Goal: Task Accomplishment & Management: Use online tool/utility

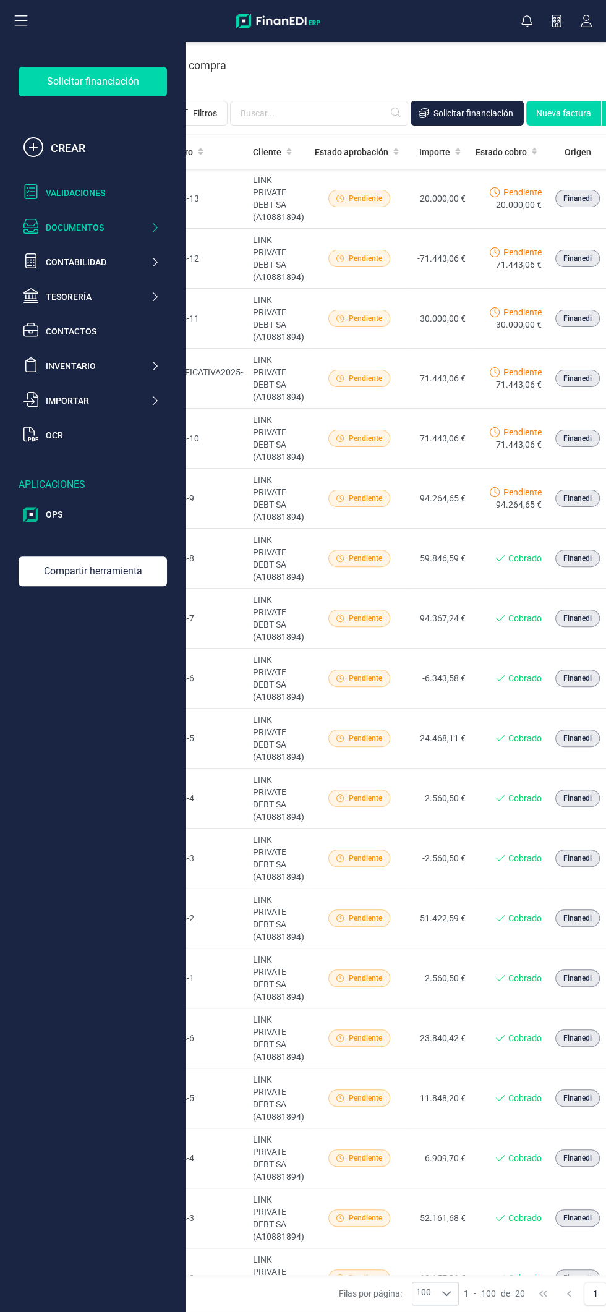
click at [106, 193] on div "Validaciones" at bounding box center [103, 193] width 114 height 12
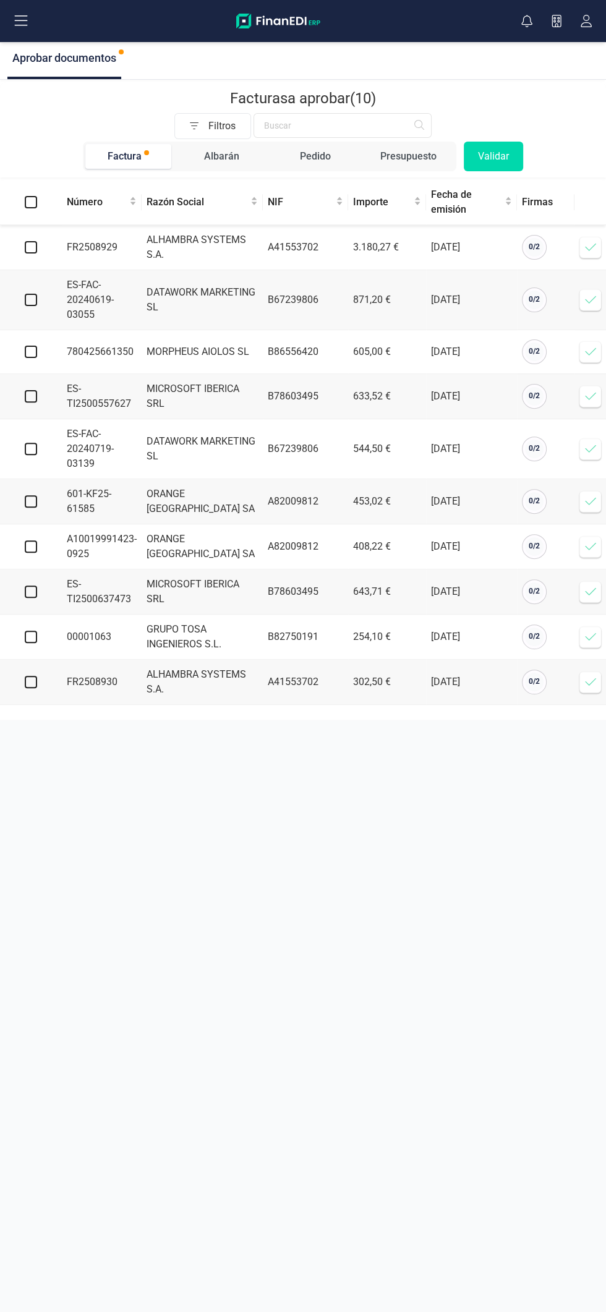
click at [590, 246] on icon at bounding box center [590, 247] width 12 height 12
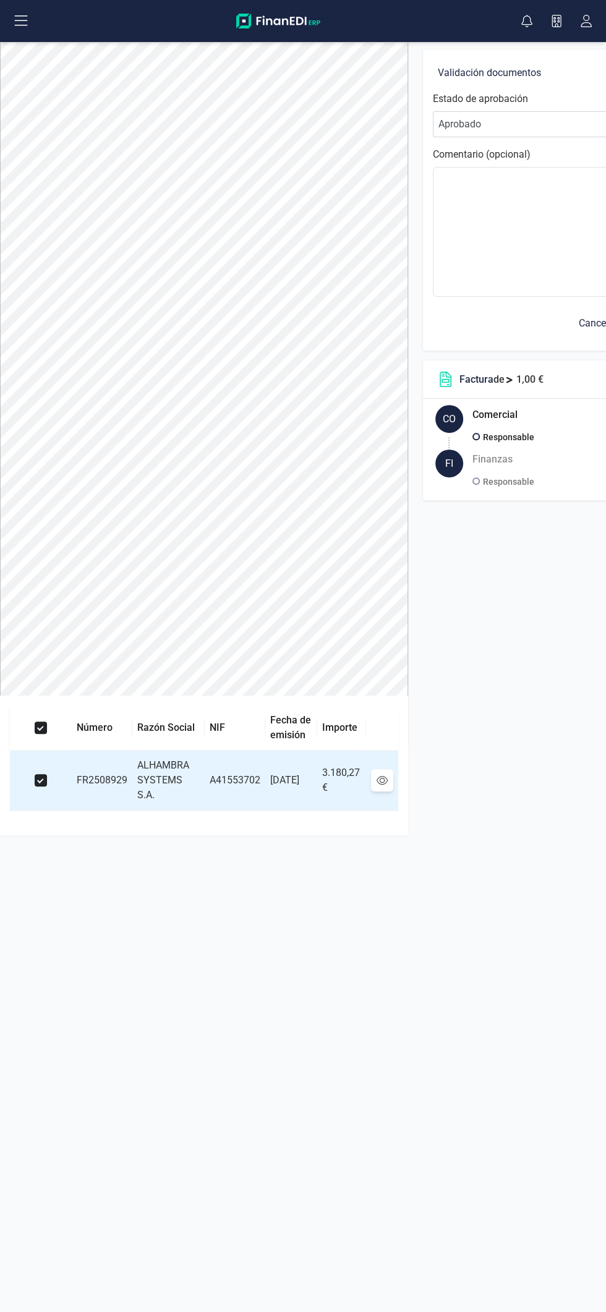
scroll to position [0, 119]
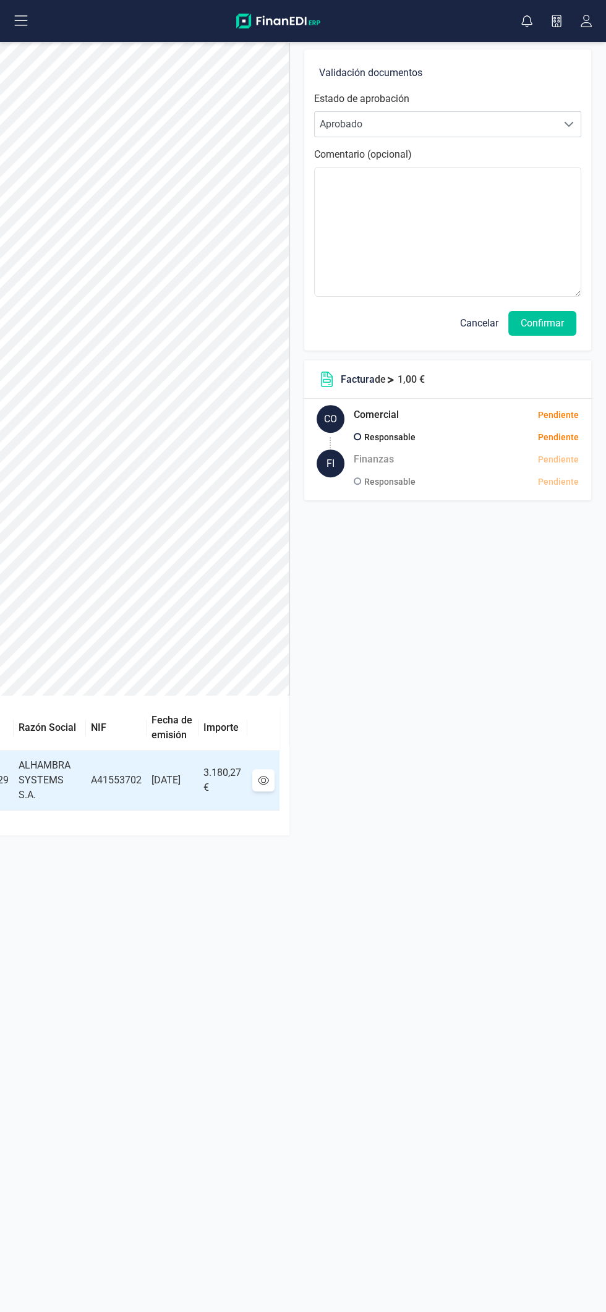
click at [559, 330] on button "Confirmar" at bounding box center [542, 323] width 68 height 25
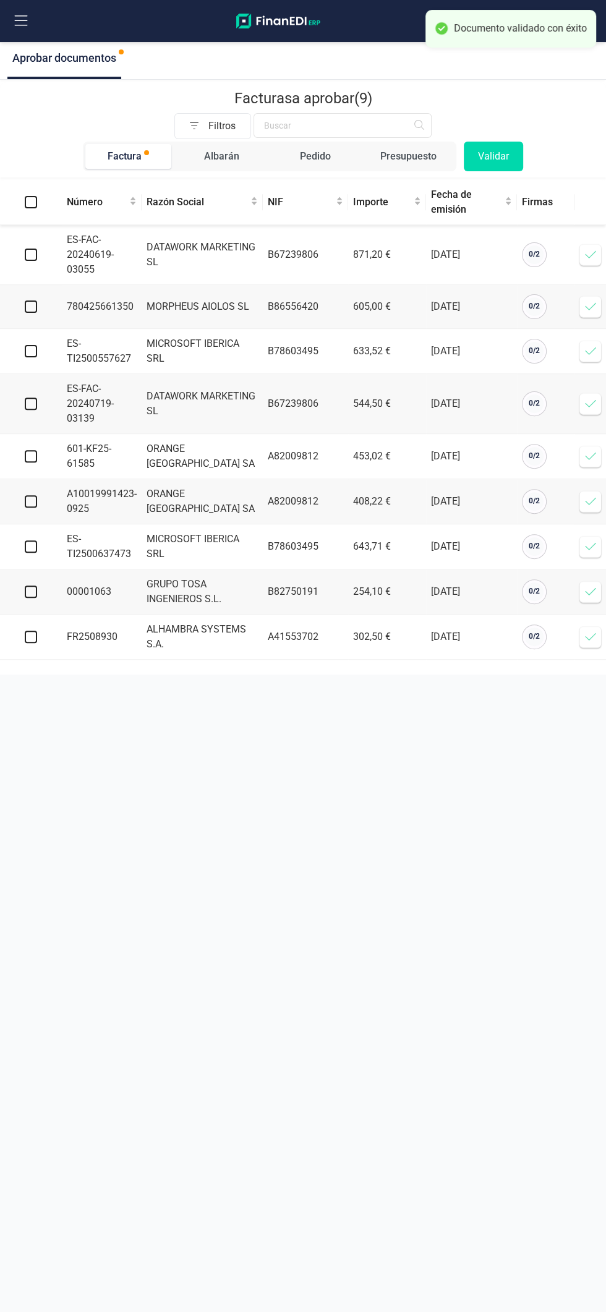
click at [587, 309] on icon at bounding box center [590, 306] width 12 height 12
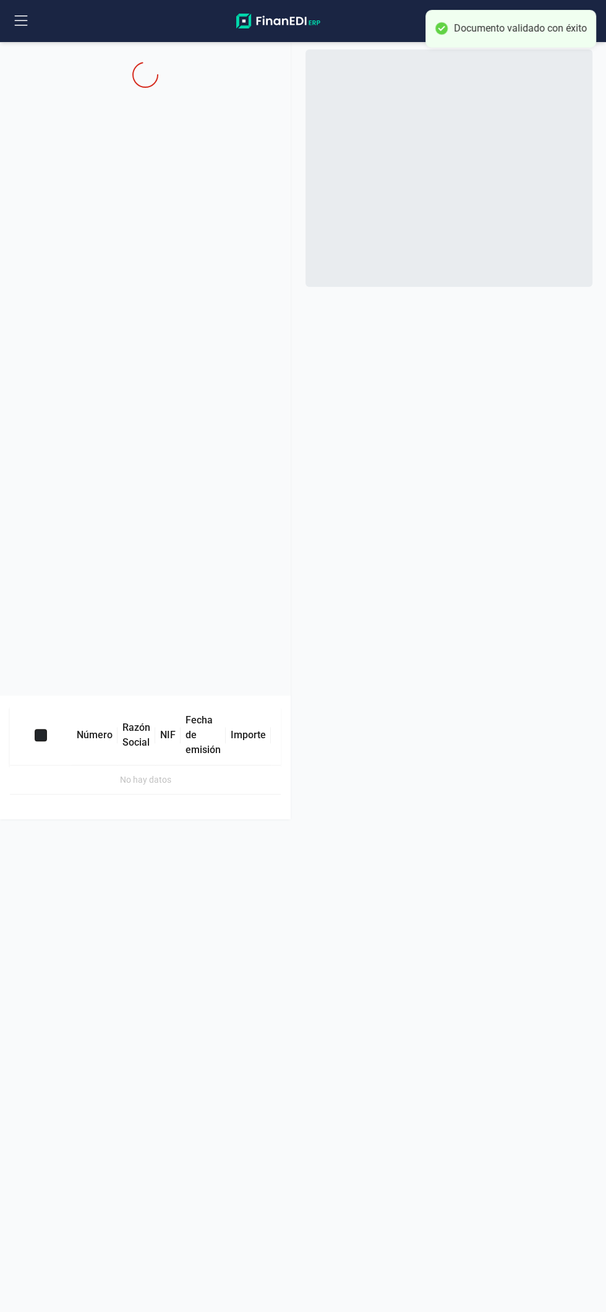
checkbox input "true"
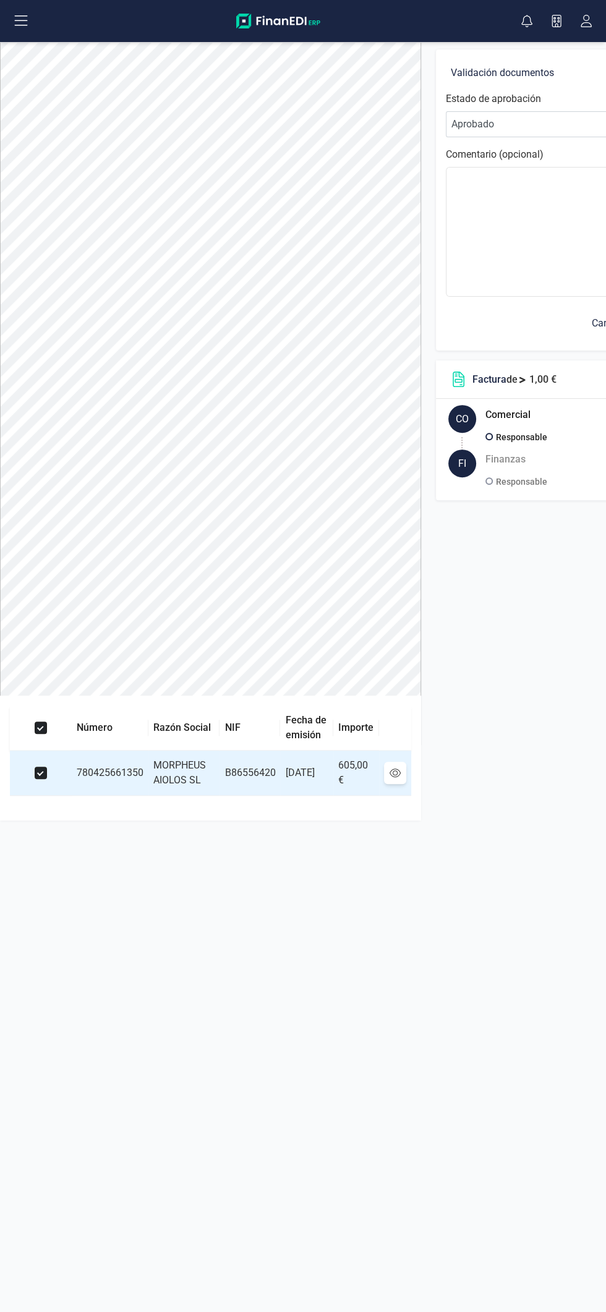
scroll to position [0, 131]
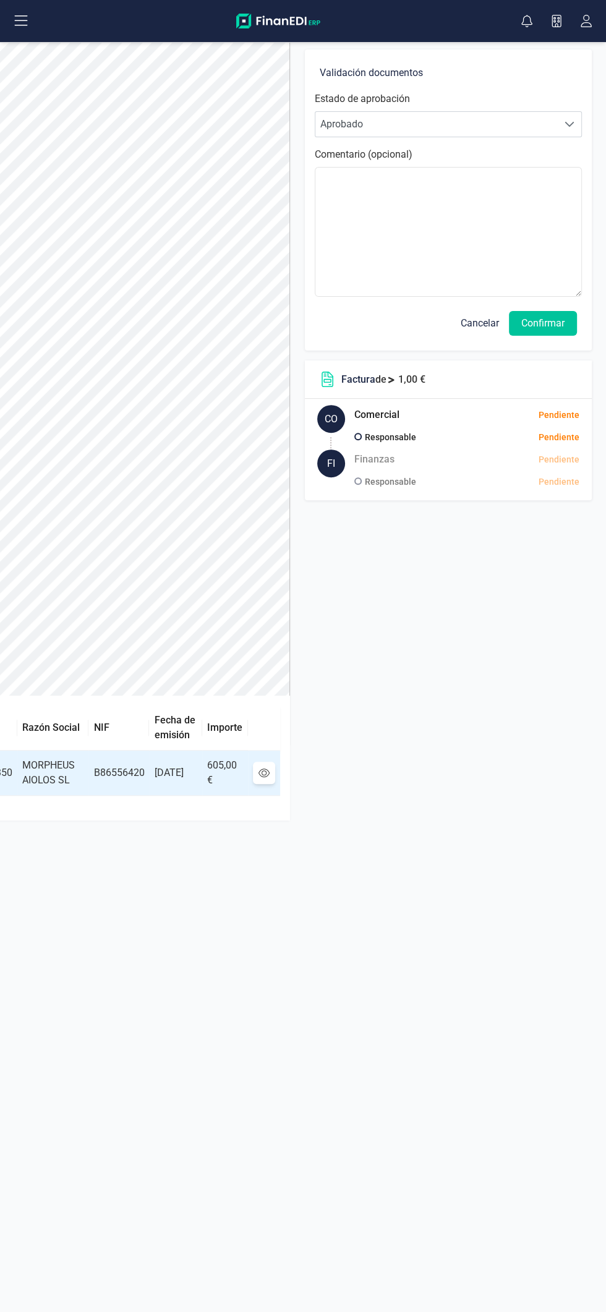
click at [563, 322] on button "Confirmar" at bounding box center [543, 323] width 68 height 25
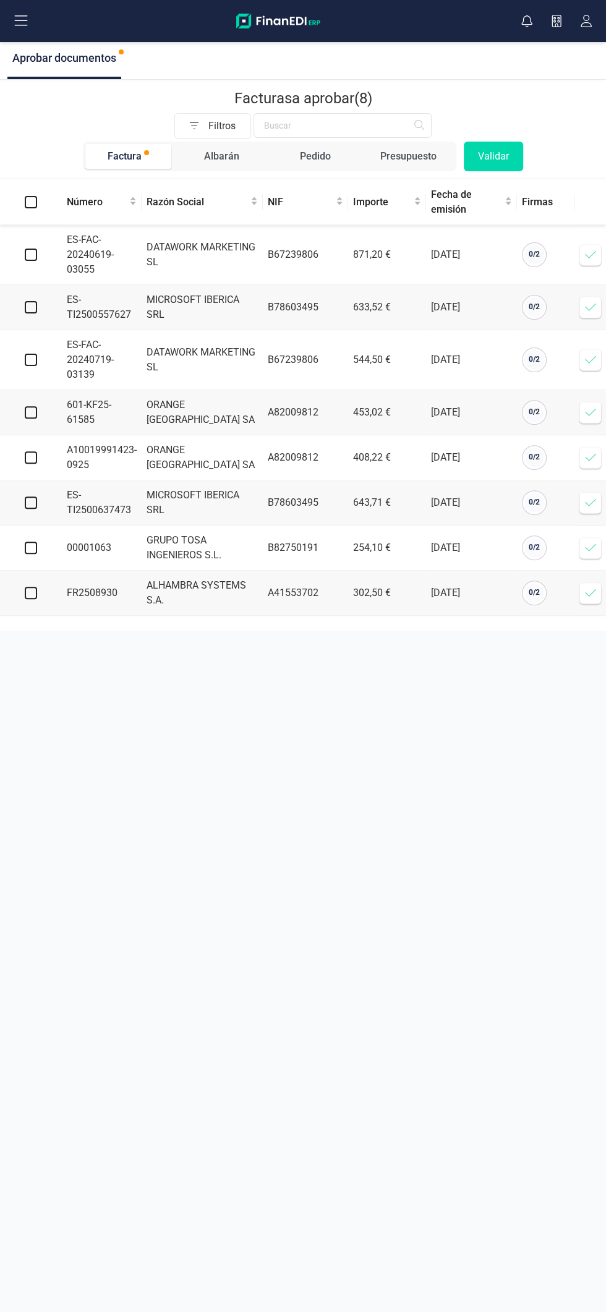
click at [590, 411] on icon at bounding box center [590, 412] width 12 height 12
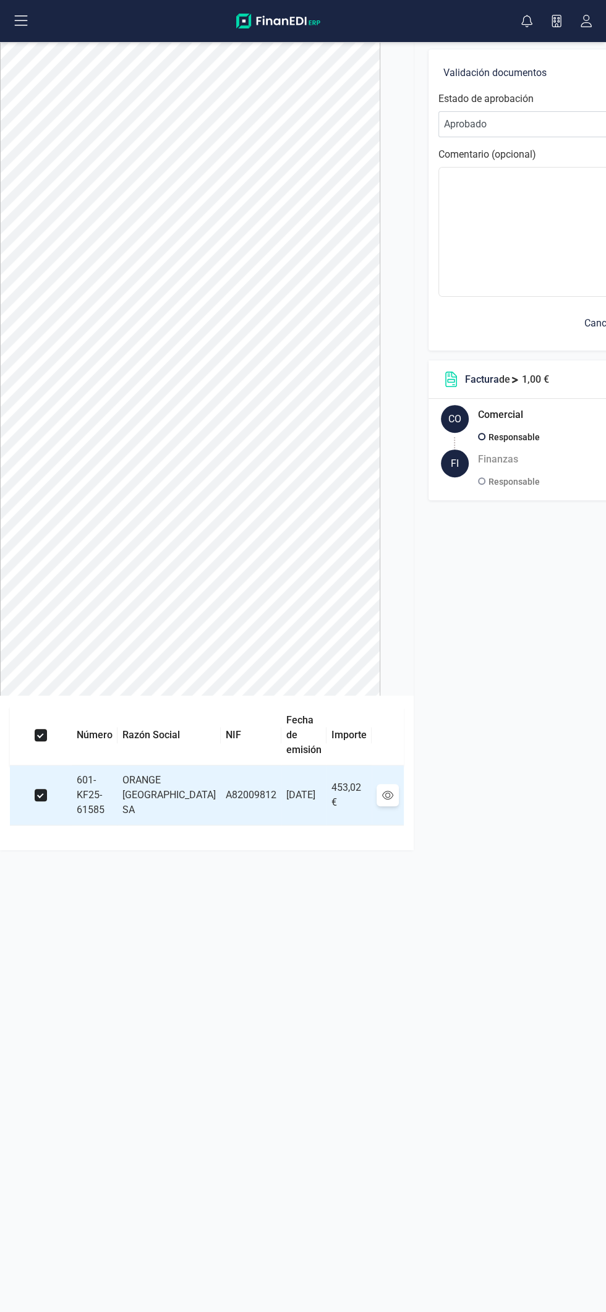
scroll to position [0, 90]
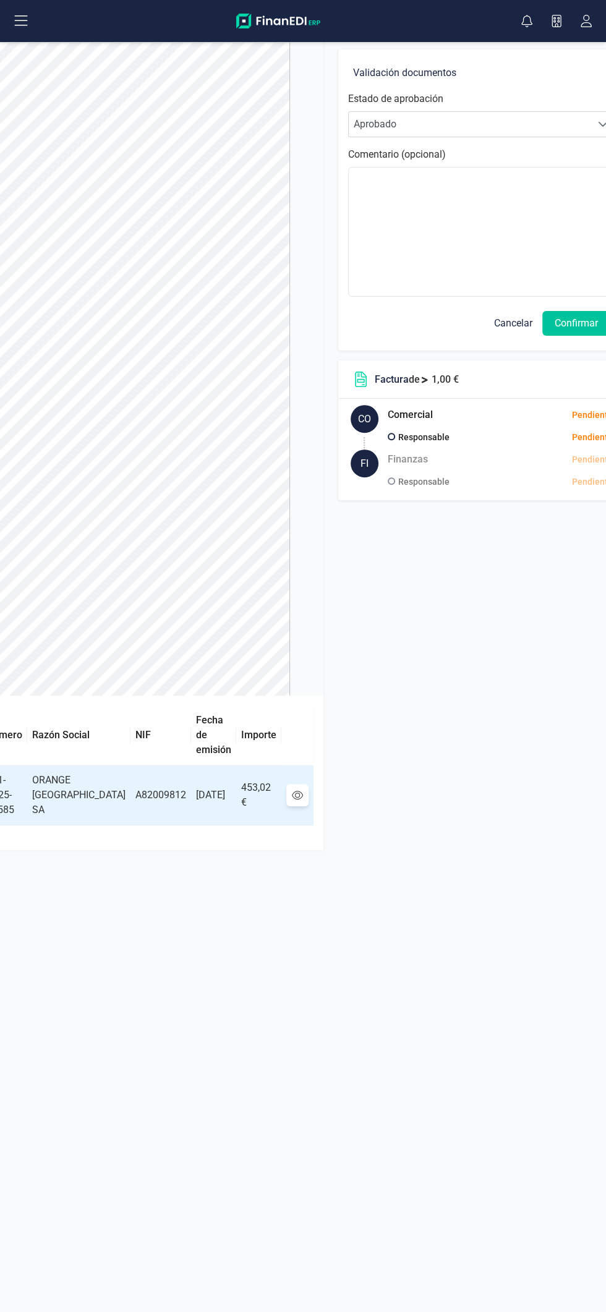
click at [564, 319] on button "Confirmar" at bounding box center [576, 323] width 68 height 25
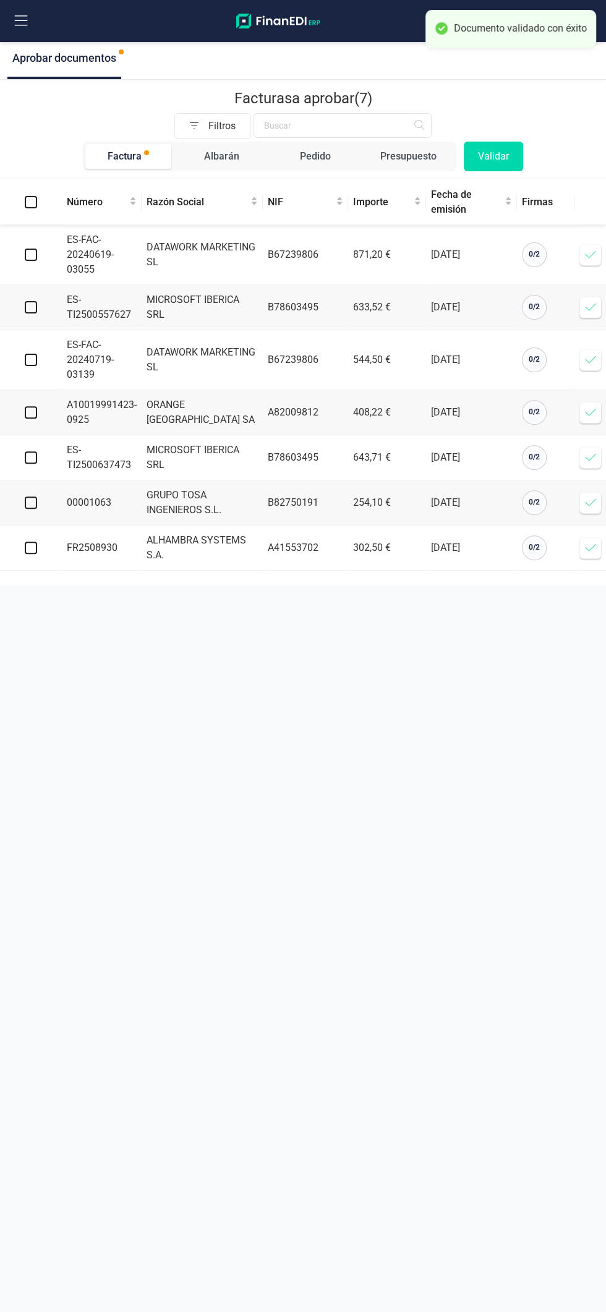
click at [586, 412] on icon at bounding box center [590, 412] width 12 height 12
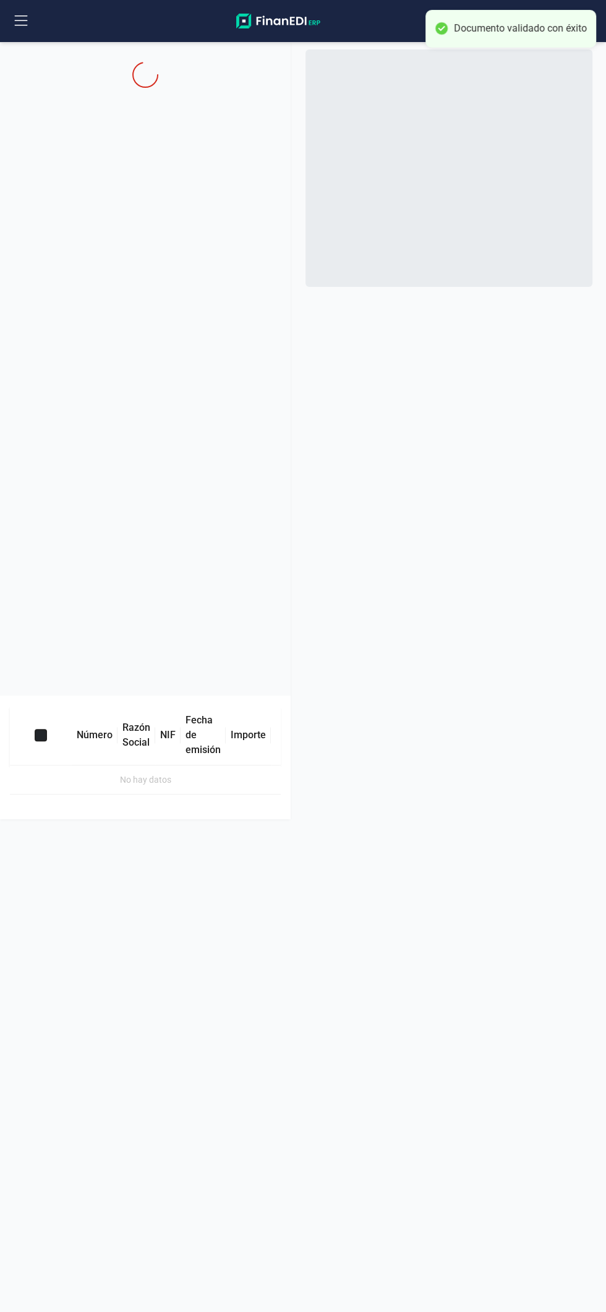
checkbox input "true"
